Goal: Find specific page/section: Find specific page/section

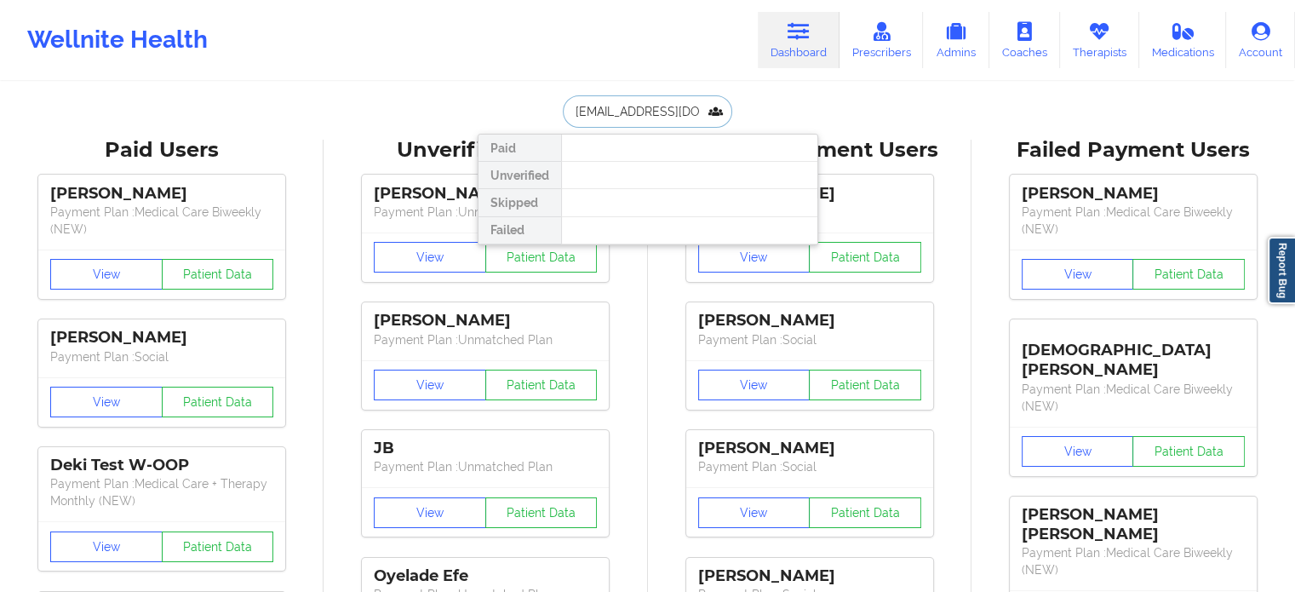
drag, startPoint x: 699, startPoint y: 102, endPoint x: 559, endPoint y: 105, distance: 139.7
click at [588, 106] on input "[EMAIL_ADDRESS][DOMAIN_NAME]" at bounding box center [647, 111] width 169 height 32
type input "c"
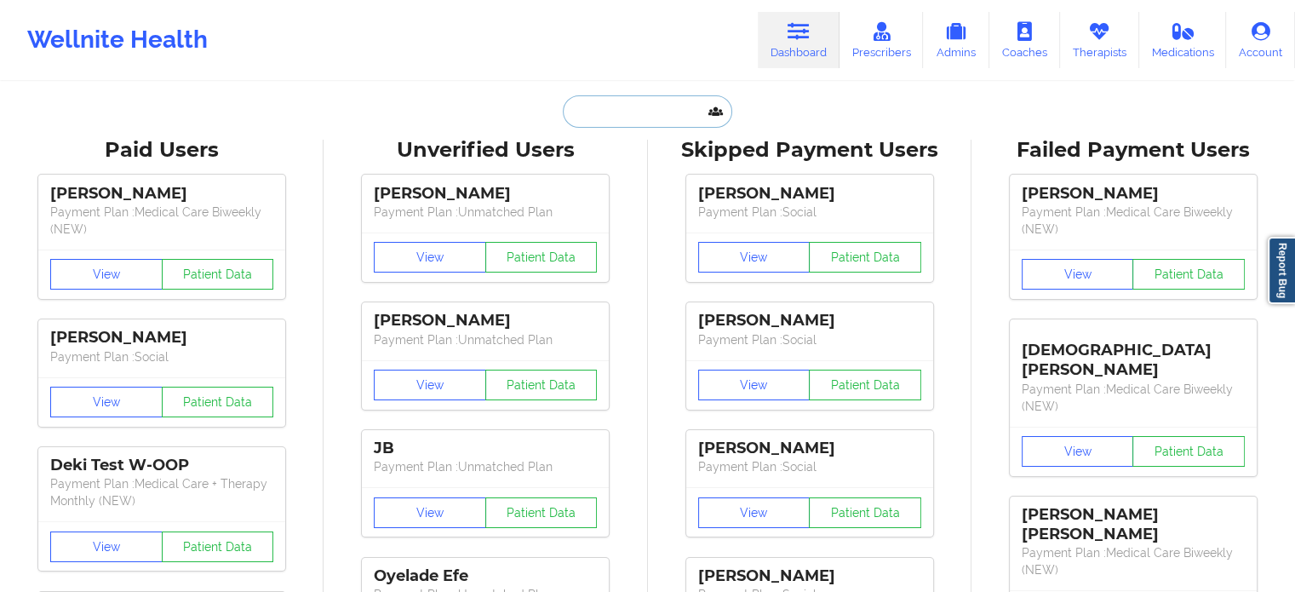
paste input "[EMAIL_ADDRESS][DOMAIN_NAME]"
type input "[EMAIL_ADDRESS][DOMAIN_NAME]"
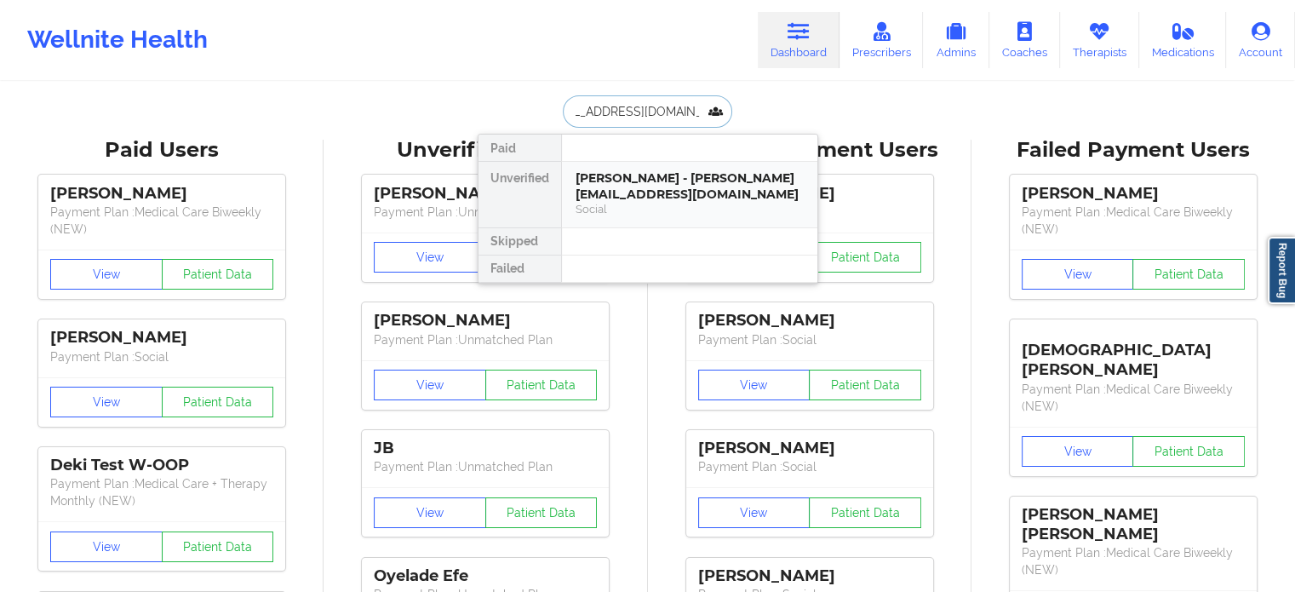
click at [667, 188] on div "[PERSON_NAME] - [PERSON_NAME][EMAIL_ADDRESS][DOMAIN_NAME]" at bounding box center [690, 186] width 228 height 32
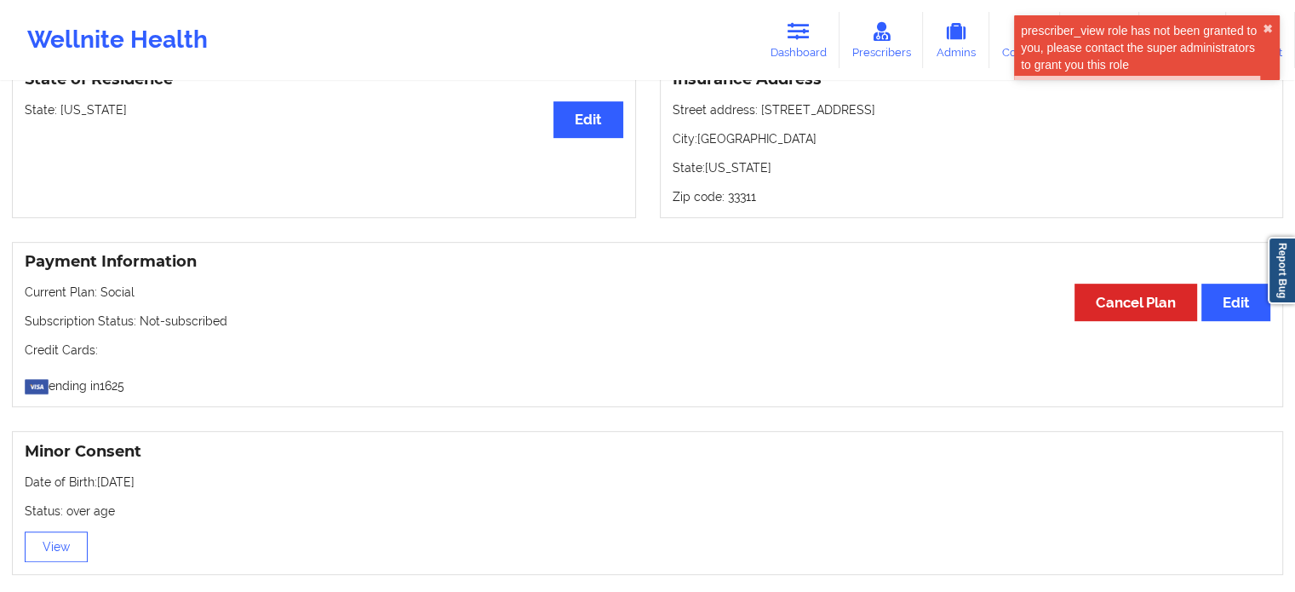
scroll to position [857, 0]
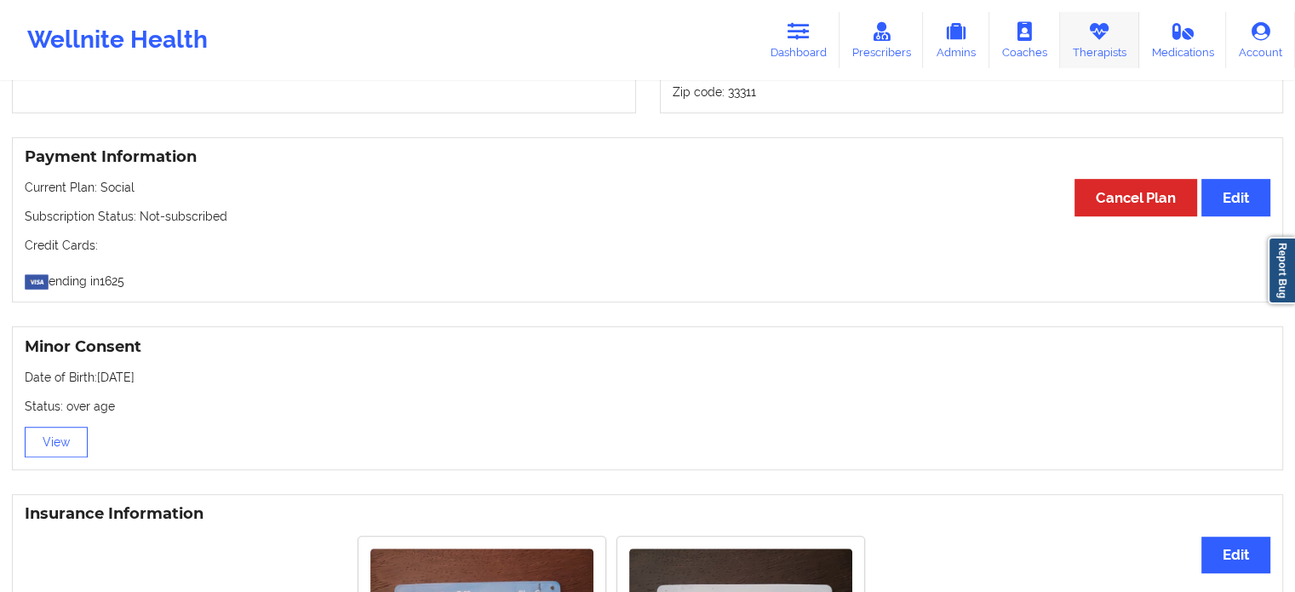
click at [1097, 44] on link "Therapists" at bounding box center [1099, 40] width 79 height 56
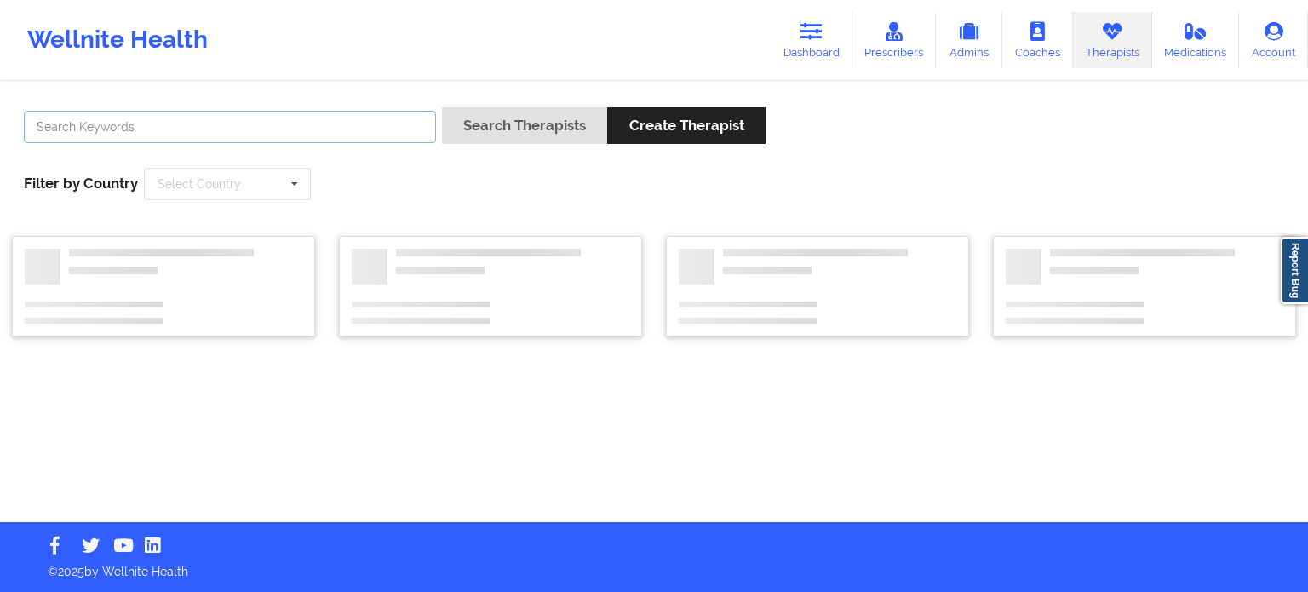
click at [335, 130] on input "text" at bounding box center [230, 127] width 412 height 32
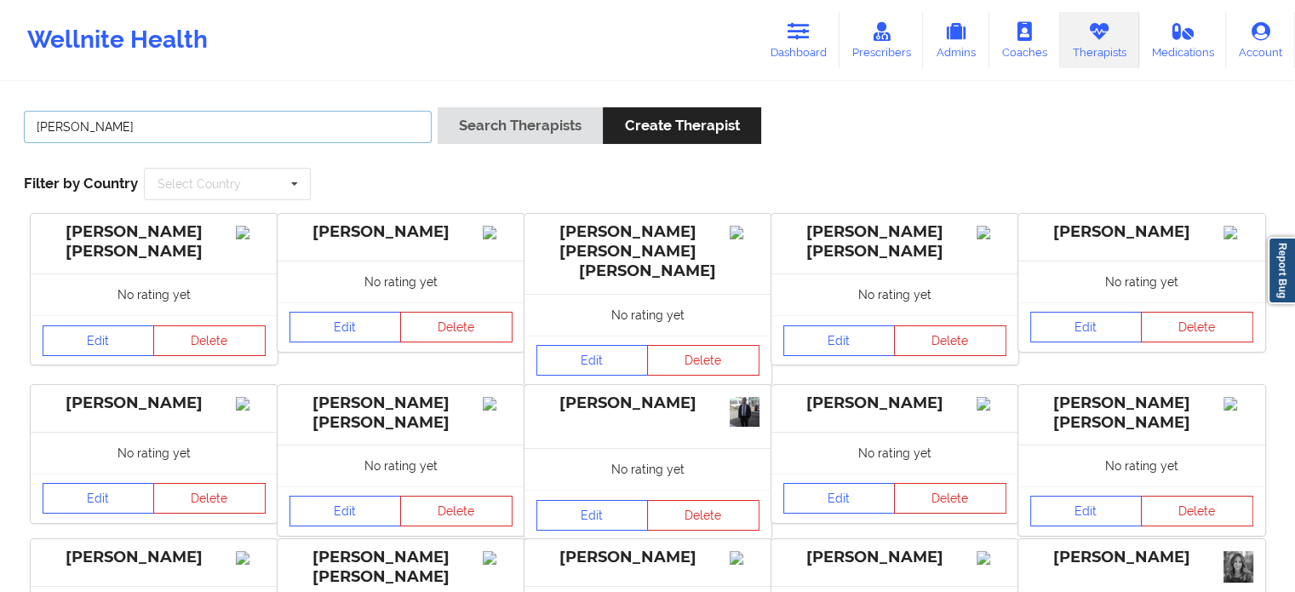
type input "[PERSON_NAME]"
click at [438, 107] on button "Search Therapists" at bounding box center [520, 125] width 165 height 37
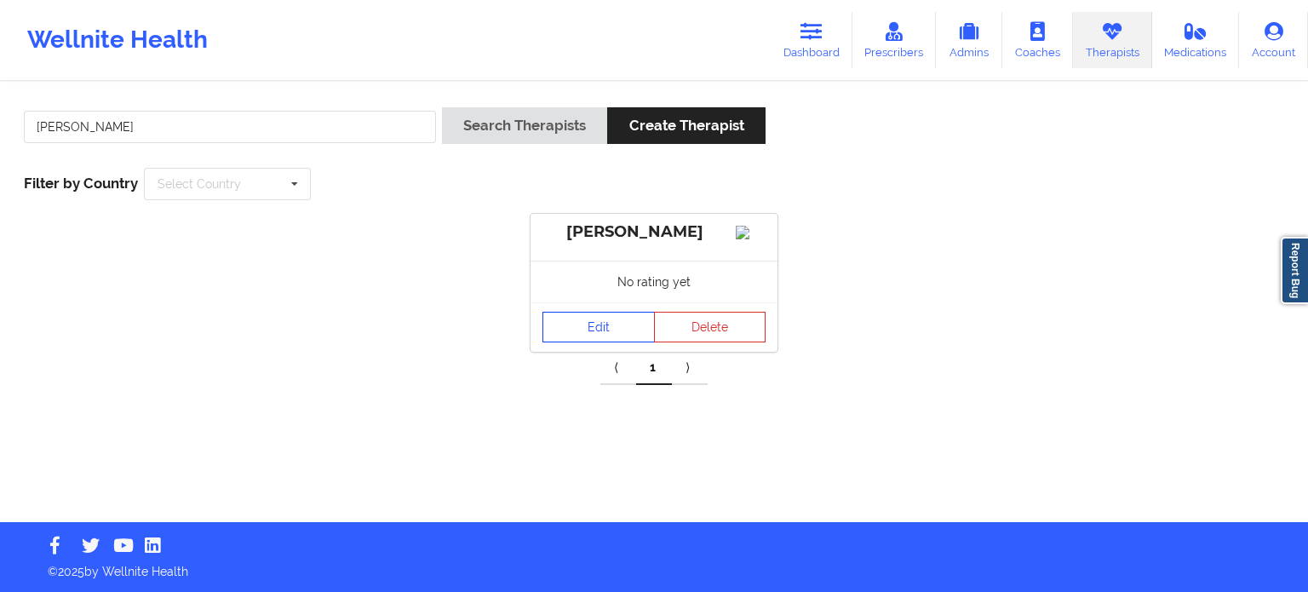
click at [579, 342] on link "Edit" at bounding box center [598, 327] width 112 height 31
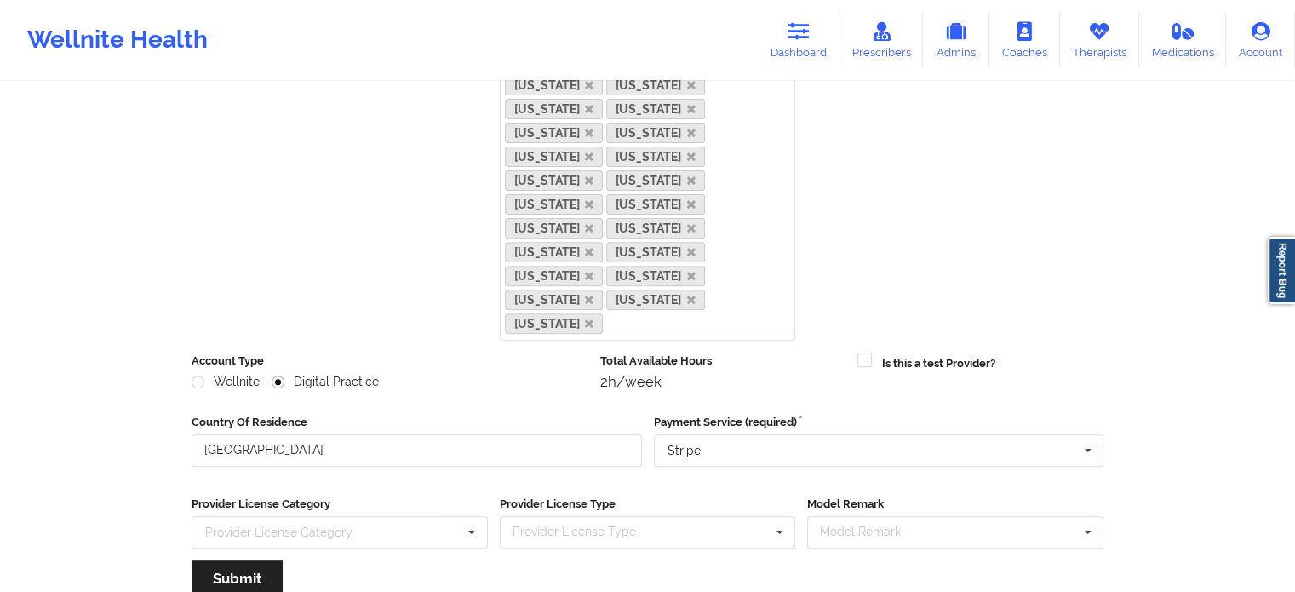
scroll to position [647, 0]
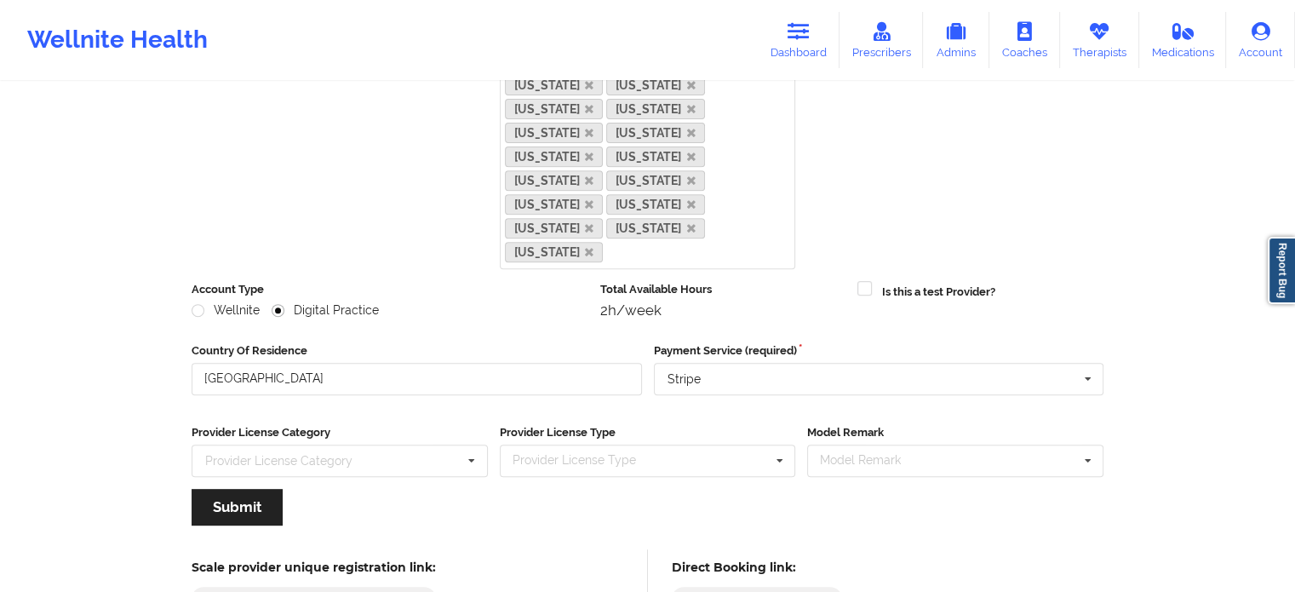
click at [1114, 28] on link "Therapists" at bounding box center [1099, 40] width 79 height 56
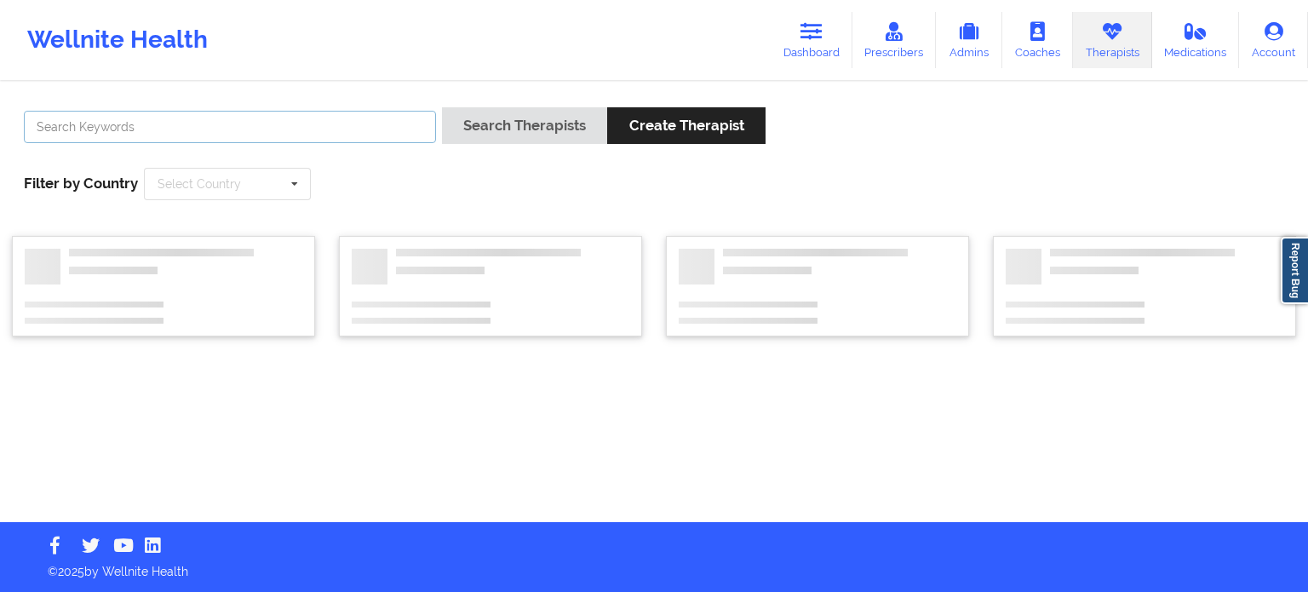
click at [344, 114] on input "text" at bounding box center [230, 127] width 412 height 32
paste input "[PERSON_NAME]"
click at [442, 107] on button "Search Therapists" at bounding box center [524, 125] width 165 height 37
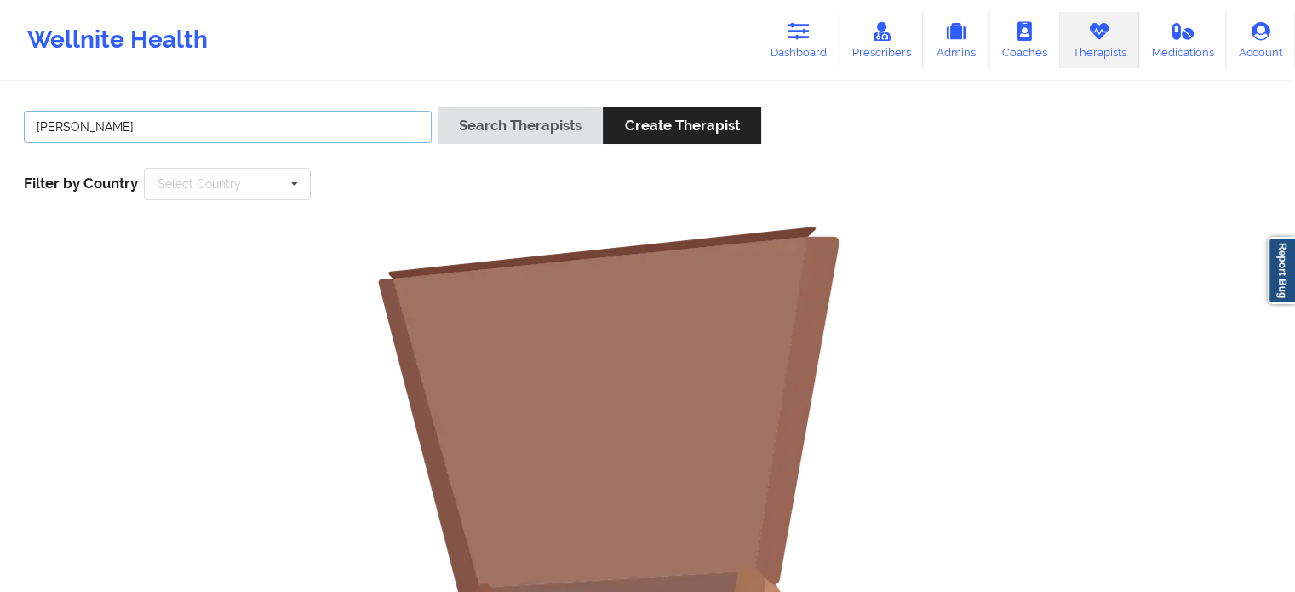
click at [289, 122] on input "[PERSON_NAME]" at bounding box center [228, 127] width 408 height 32
click at [44, 126] on input "[PERSON_NAME]" at bounding box center [228, 127] width 408 height 32
click at [438, 107] on button "Search Therapists" at bounding box center [520, 125] width 165 height 37
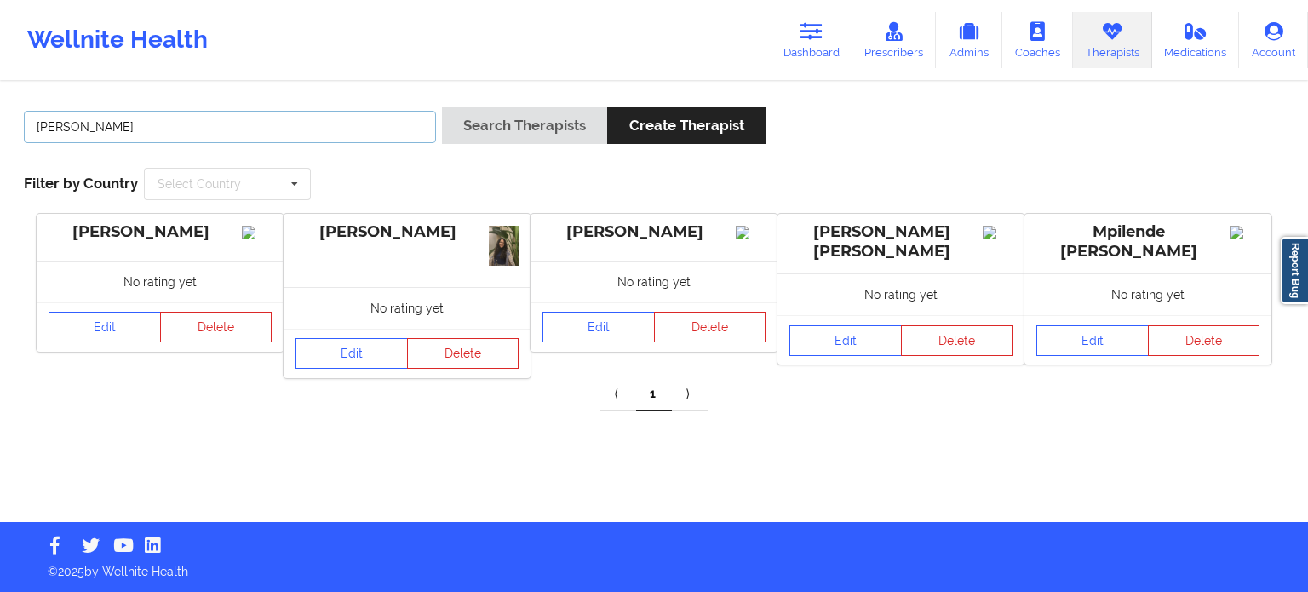
drag, startPoint x: 291, startPoint y: 123, endPoint x: 0, endPoint y: 118, distance: 291.2
click at [0, 118] on div "[PERSON_NAME] Search Therapists Create Therapist Filter by Country Select Count…" at bounding box center [654, 302] width 1308 height 438
click at [442, 107] on button "Search Therapists" at bounding box center [524, 125] width 165 height 37
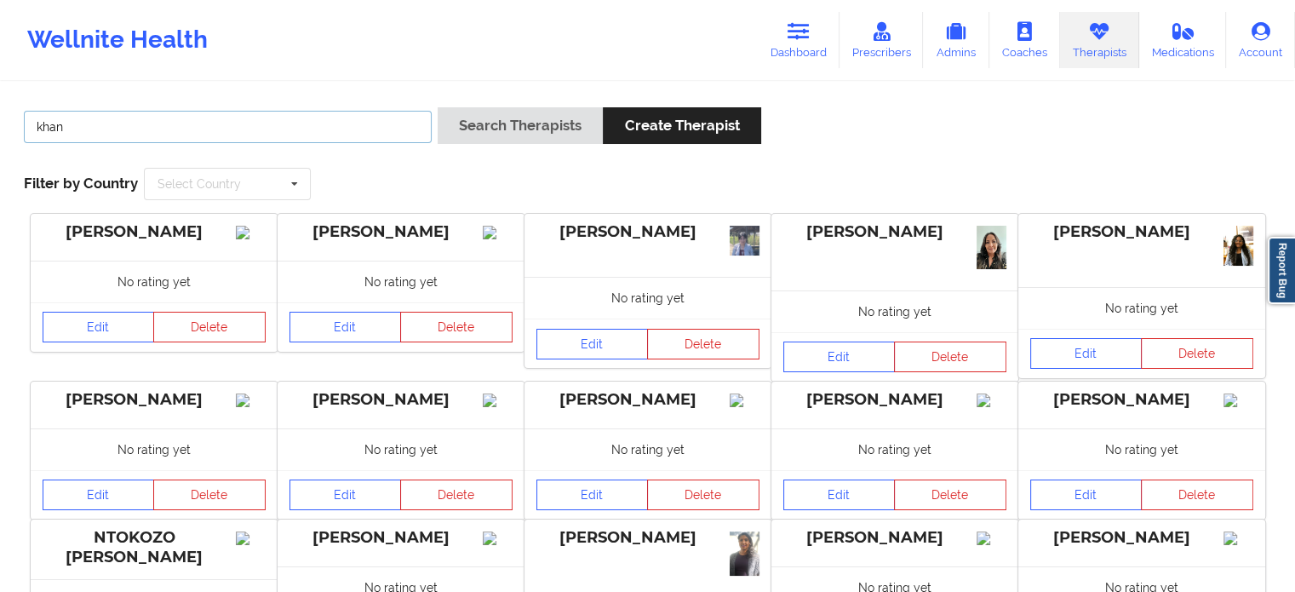
click at [317, 120] on input "khan" at bounding box center [228, 127] width 408 height 32
click at [314, 120] on input "khan" at bounding box center [228, 127] width 408 height 32
click at [438, 107] on button "Search Therapists" at bounding box center [520, 125] width 165 height 37
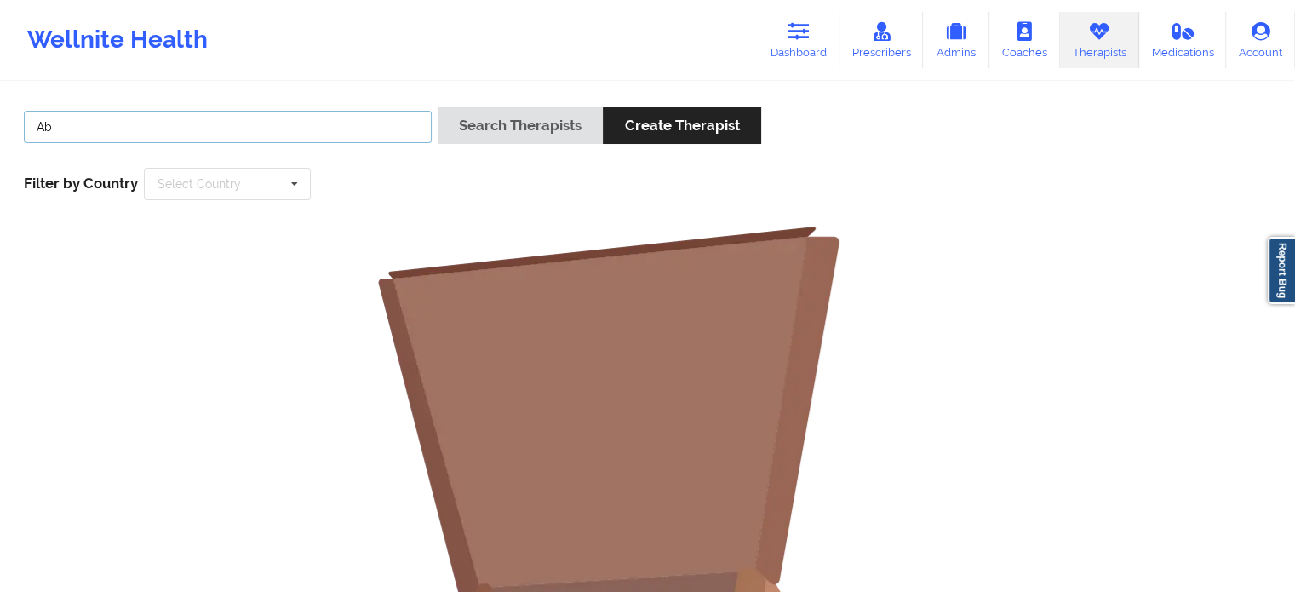
type input "A"
type input "[PERSON_NAME]"
click at [438, 107] on button "Search Therapists" at bounding box center [520, 125] width 165 height 37
click at [168, 117] on input "[PERSON_NAME]" at bounding box center [228, 127] width 408 height 32
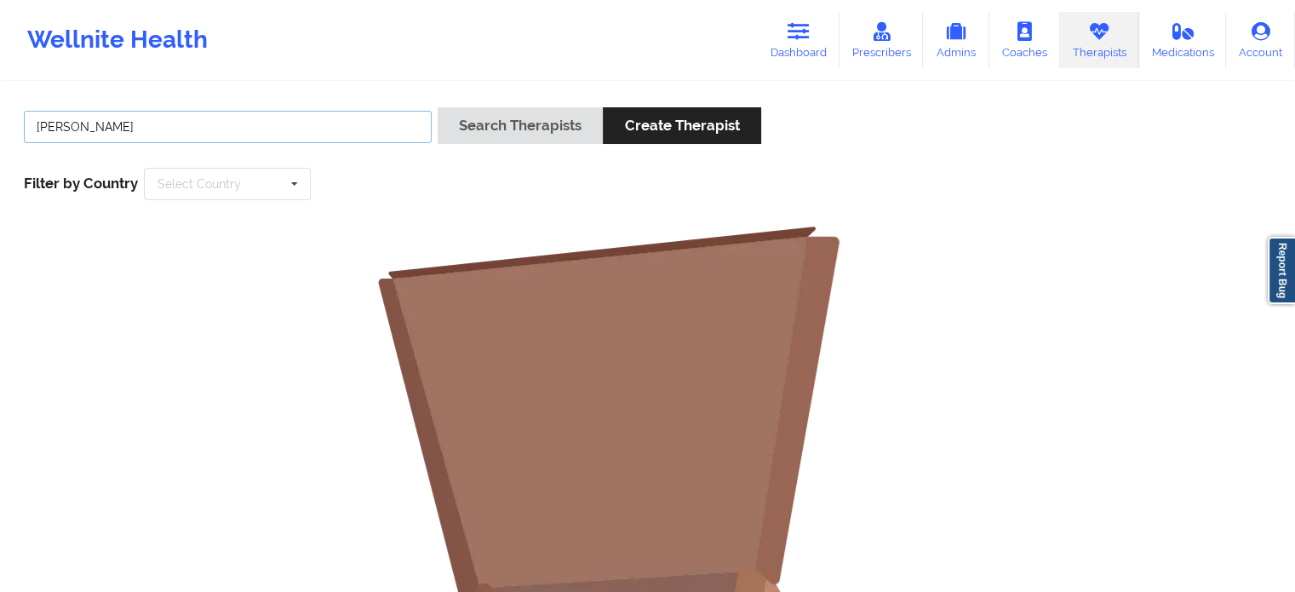
click at [168, 117] on input "[PERSON_NAME]" at bounding box center [228, 127] width 408 height 32
